Goal: Navigation & Orientation: Find specific page/section

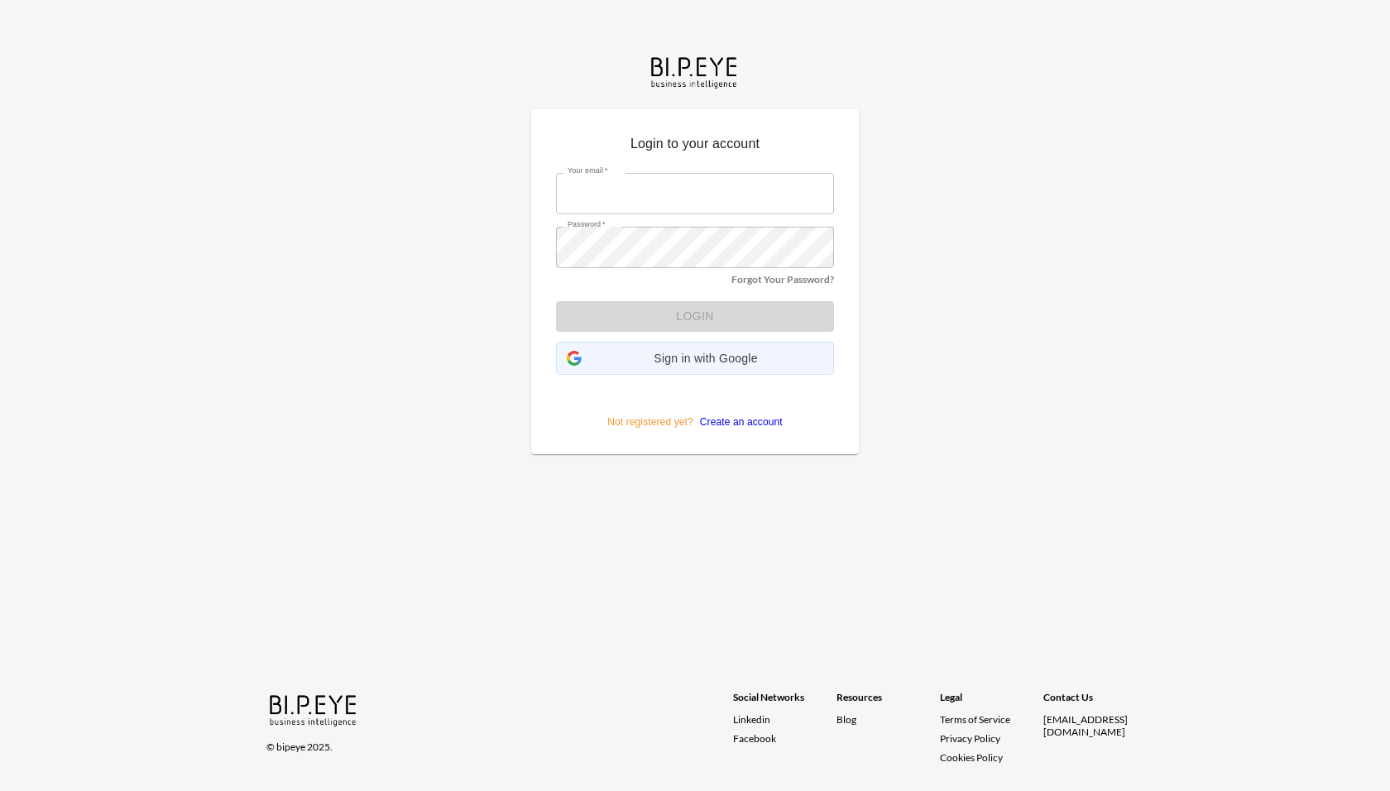
type input "[PERSON_NAME][EMAIL_ADDRESS][DOMAIN_NAME]"
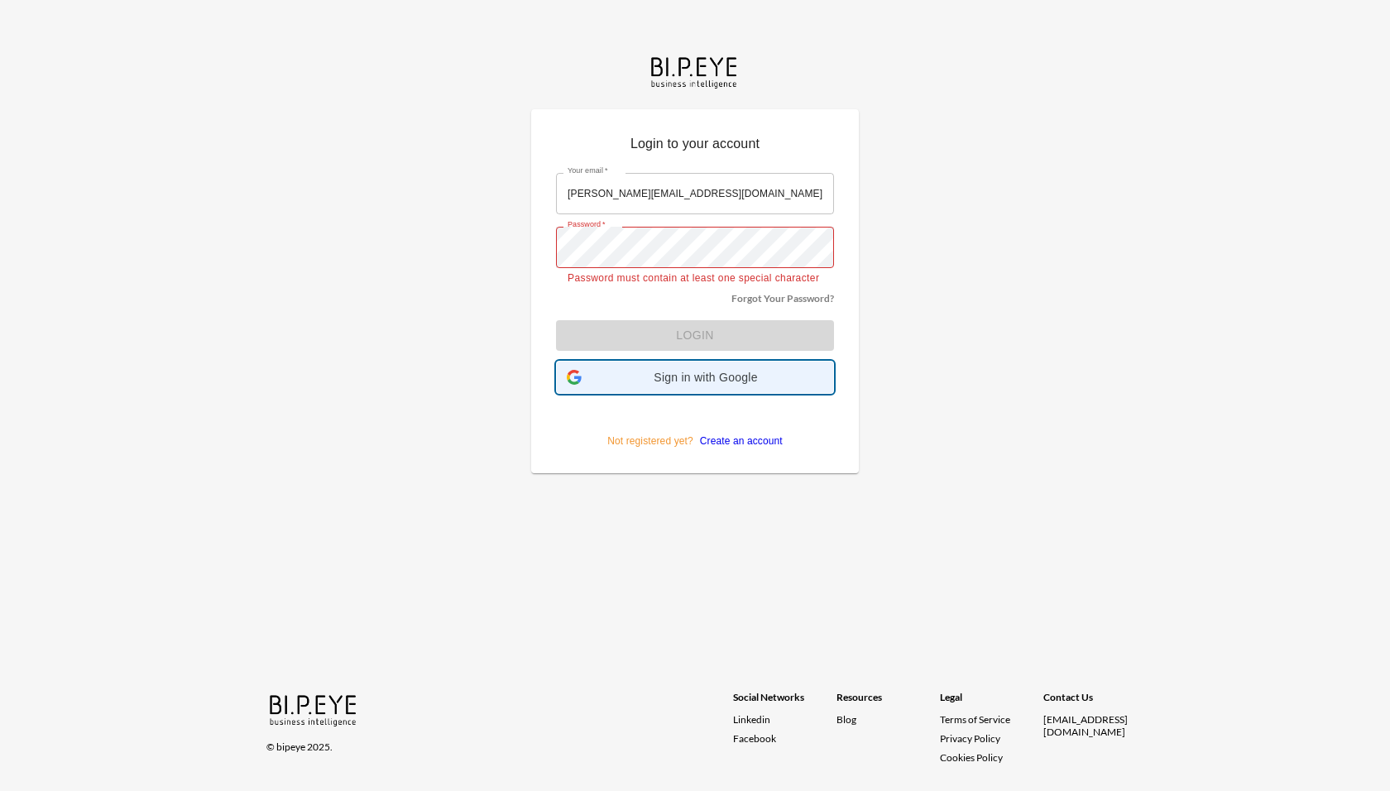
click at [687, 352] on form "Your email   * [PERSON_NAME][EMAIL_ADDRESS][DOMAIN_NAME] Your email   * Passwor…" at bounding box center [695, 305] width 278 height 288
click at [686, 383] on span "Sign in with Google" at bounding box center [705, 377] width 235 height 13
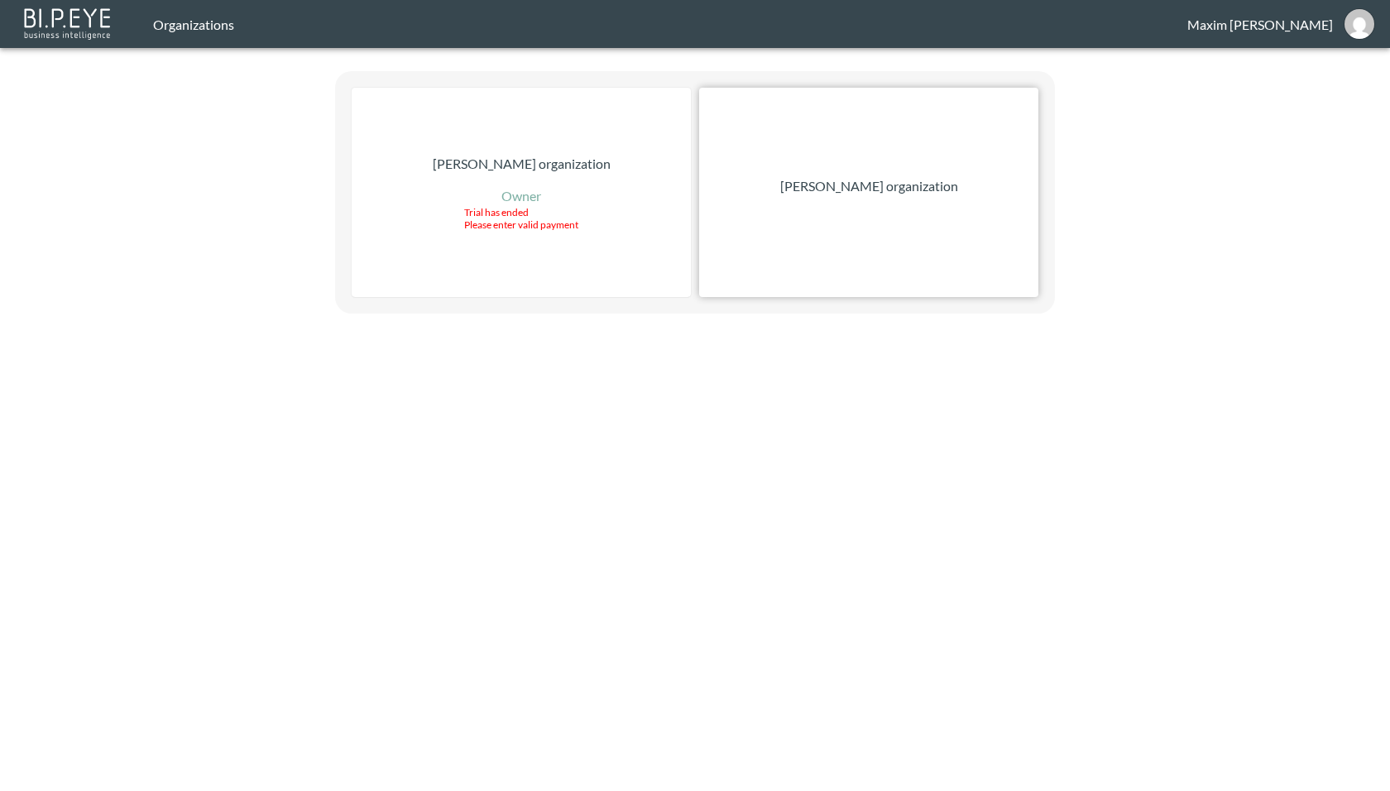
click at [911, 187] on p "Zach Bailet organization" at bounding box center [869, 186] width 178 height 20
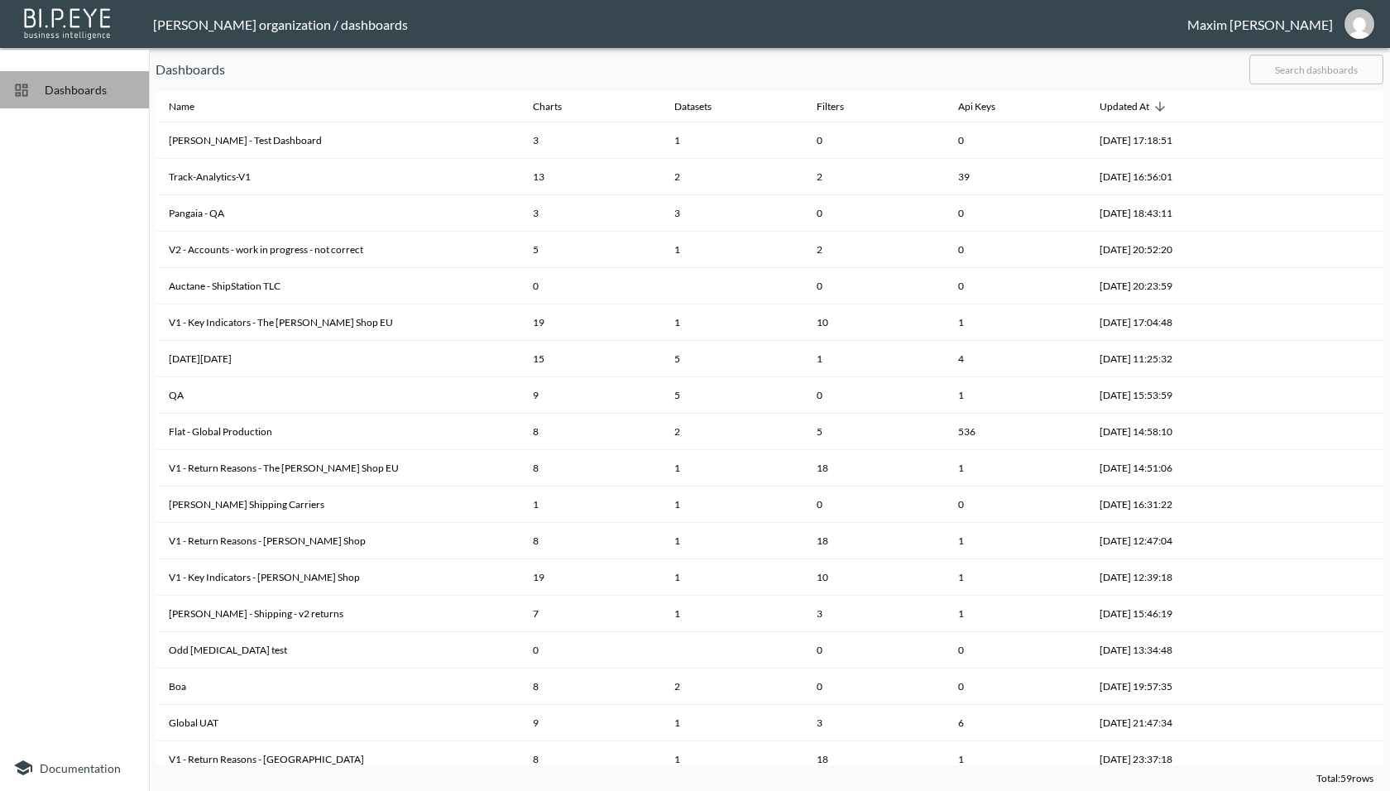
click at [94, 90] on span "Dashboards" at bounding box center [90, 89] width 91 height 17
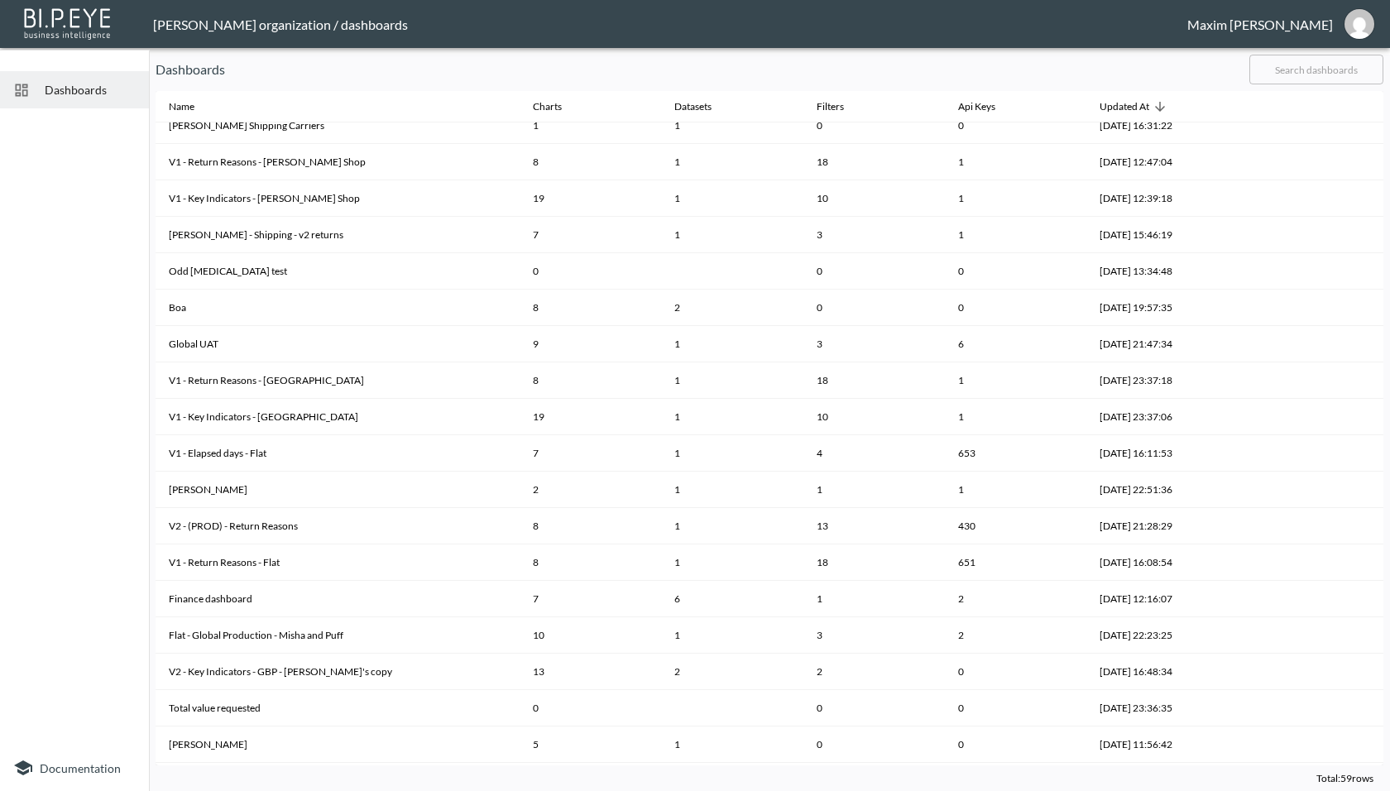
scroll to position [347, 0]
